Goal: Use online tool/utility: Use online tool/utility

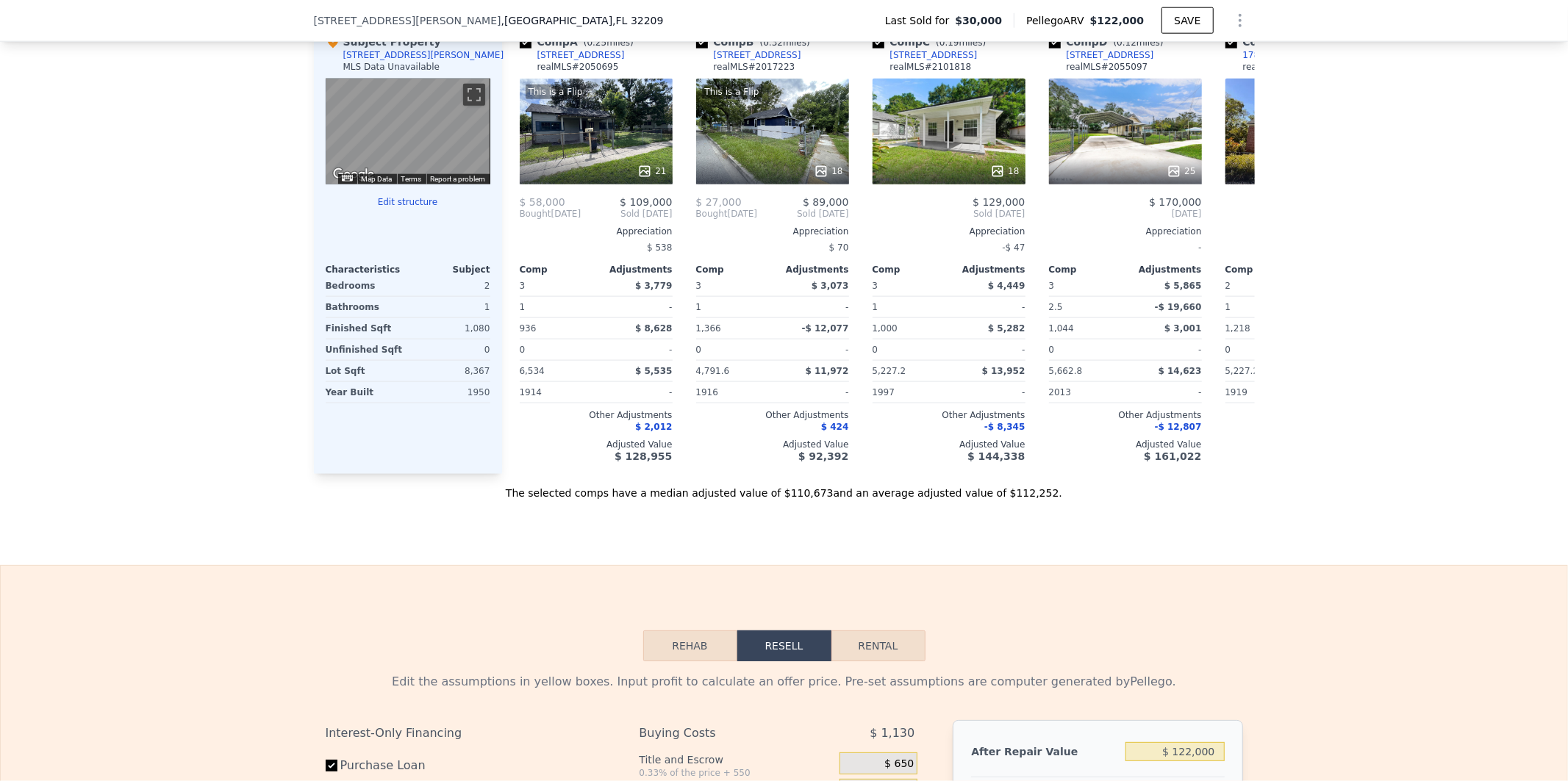
scroll to position [1954, 0]
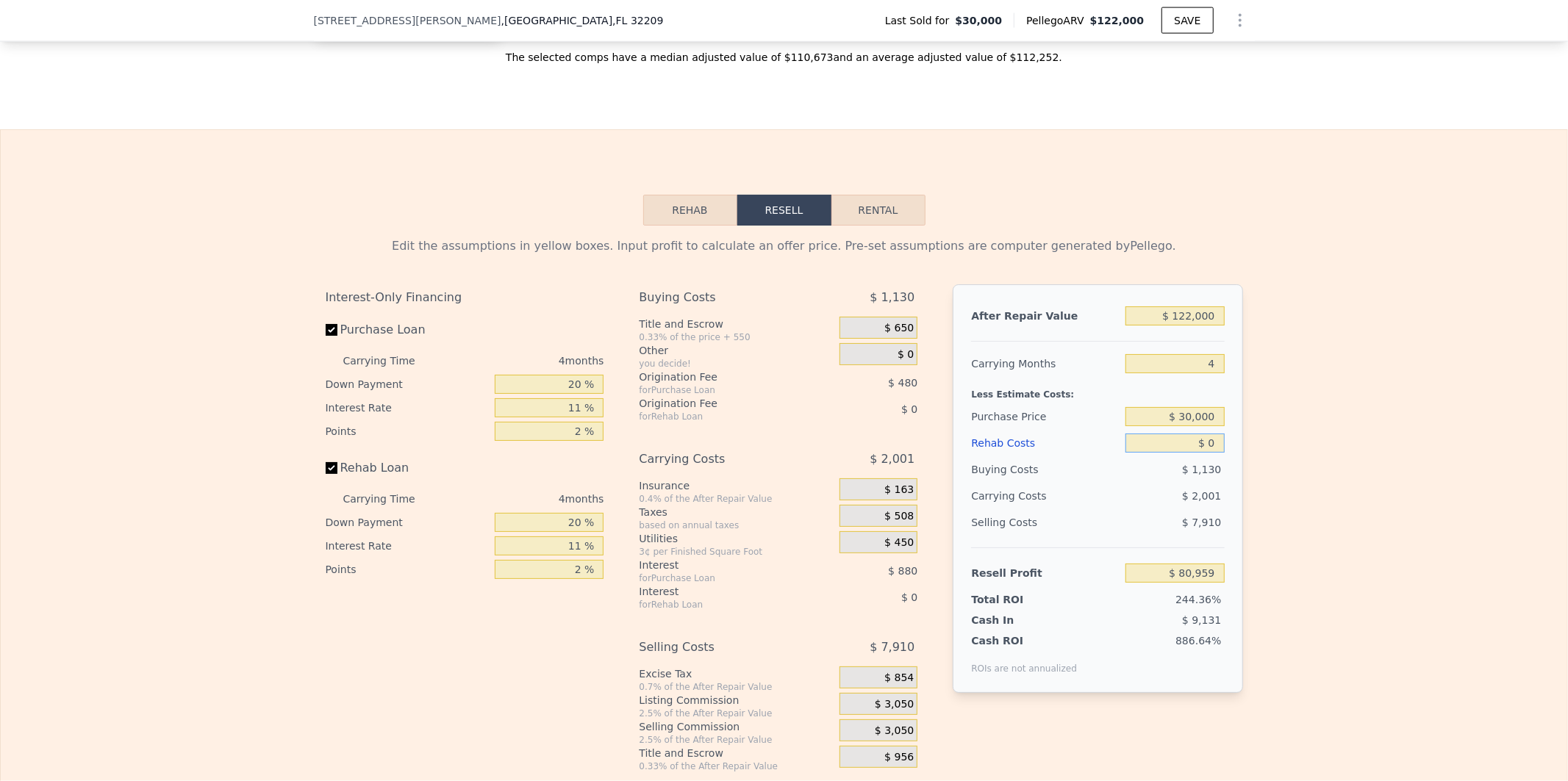
drag, startPoint x: 1175, startPoint y: 471, endPoint x: 1261, endPoint y: 467, distance: 86.1
click at [1261, 467] on div "Edit the assumptions in yellow boxes. Input profit to calculate an offer price.…" at bounding box center [784, 499] width 1566 height 546
type input "$ 3"
type input "$ 80,956"
type input "$ 35"
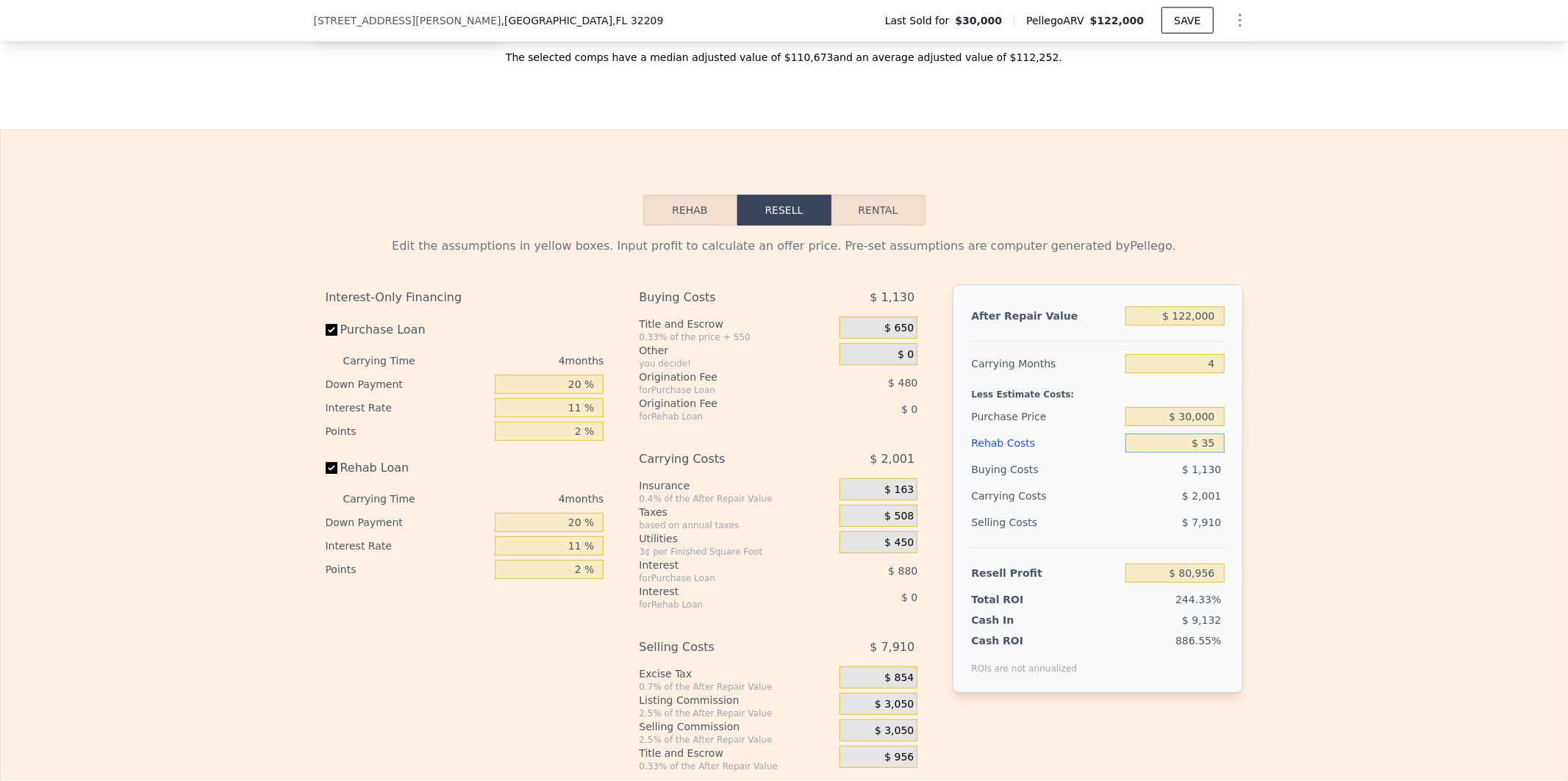
type input "$ 80,923"
type input "$ 350"
type input "$ 80,591"
type input "$ 3,500"
type input "$ 77,299"
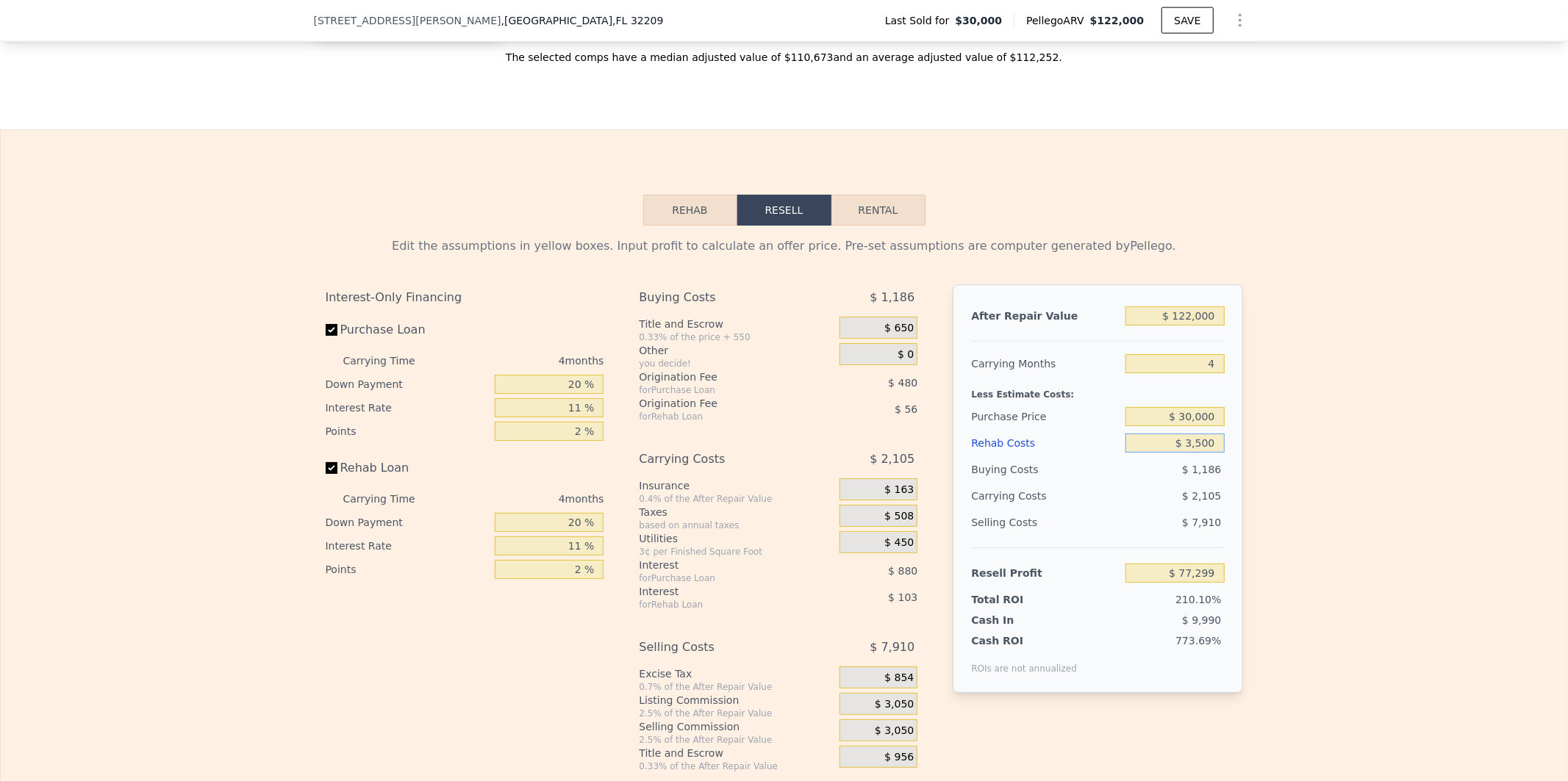
type input "$ 35,000"
type input "$ 44,371"
type input "$ 35,000"
click at [1141, 583] on input "$ 44,371" at bounding box center [1175, 573] width 99 height 19
drag, startPoint x: 1140, startPoint y: 600, endPoint x: 1294, endPoint y: 604, distance: 154.1
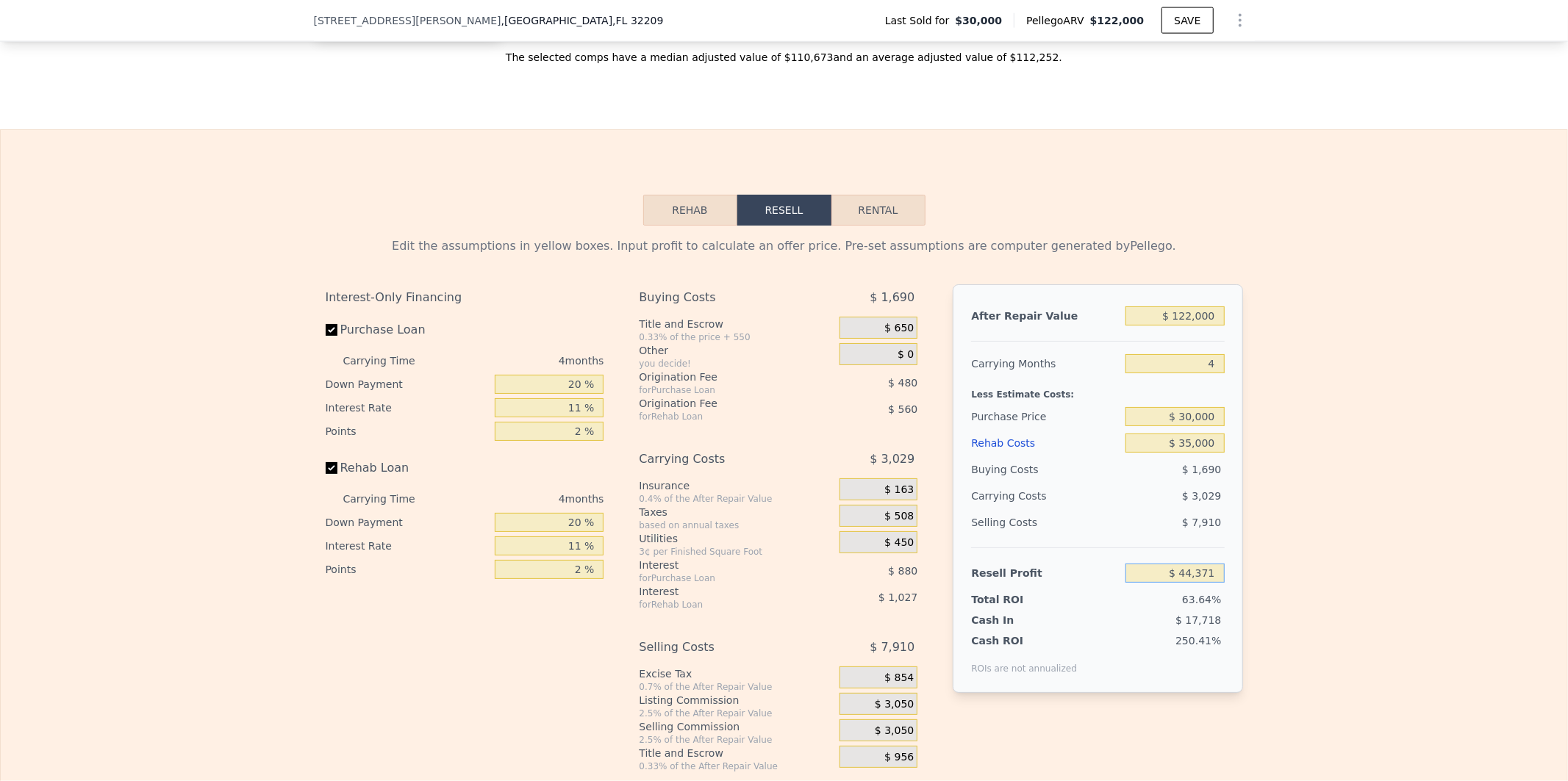
click at [1290, 606] on div "Edit the assumptions in yellow boxes. Input profit to calculate an offer price.…" at bounding box center [784, 499] width 1566 height 546
type input "$ 65,000"
type input "$ 10,328"
click at [1139, 453] on input "$ 35,000" at bounding box center [1175, 443] width 99 height 19
type input "$ 0"
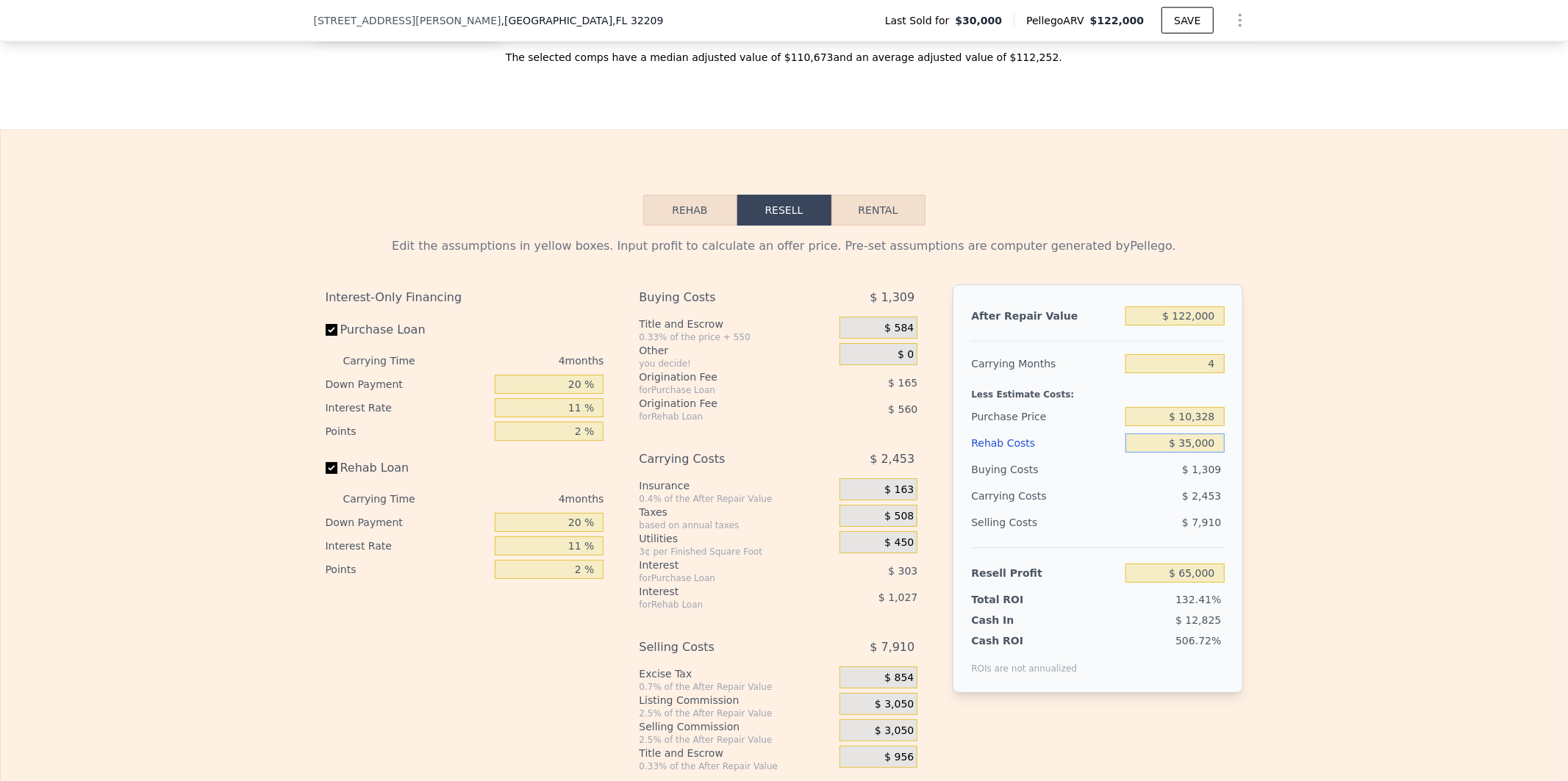
type input "$ 80,959"
click at [1156, 453] on input "$ 0" at bounding box center [1175, 443] width 99 height 19
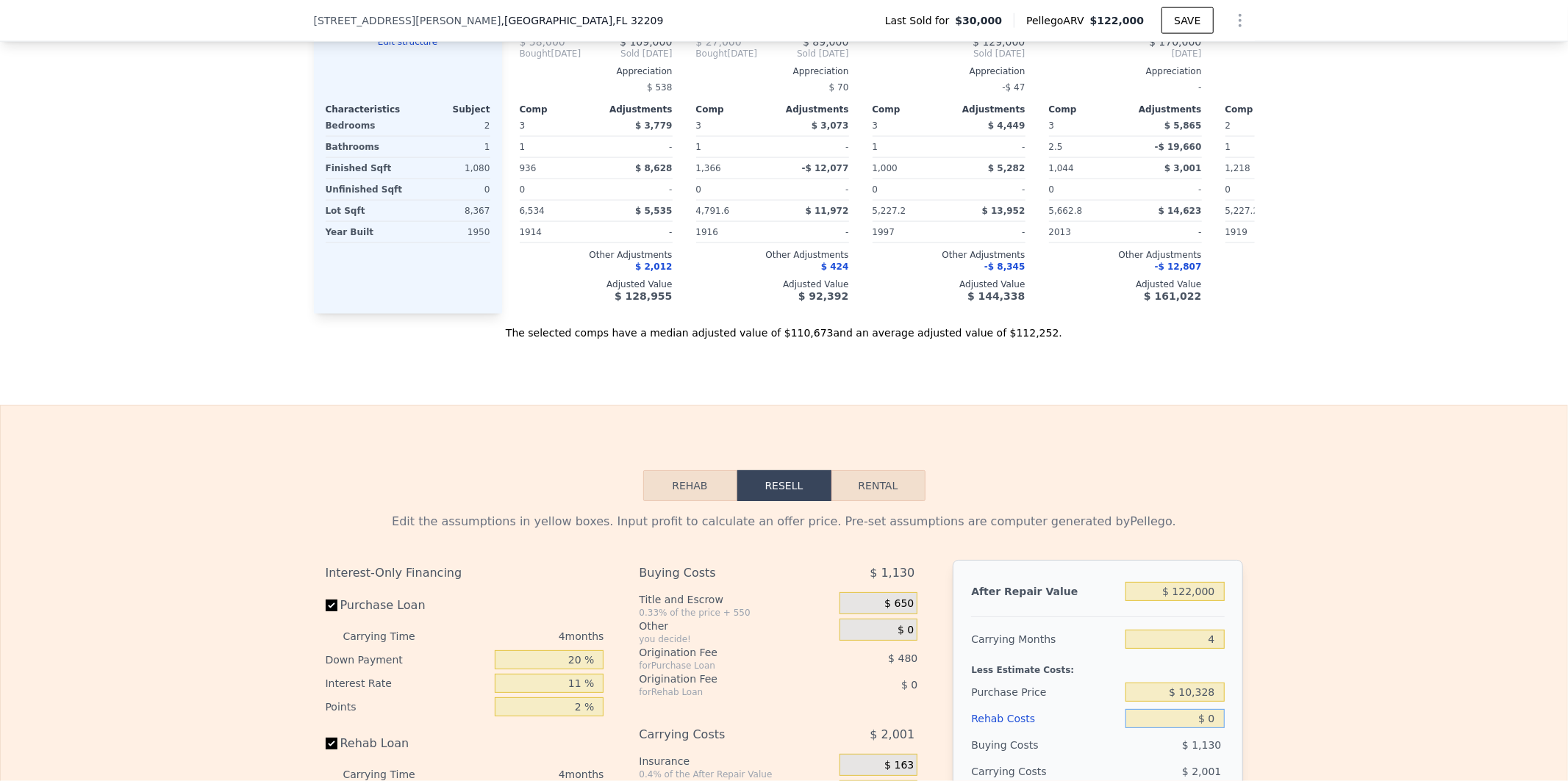
scroll to position [1519, 0]
